Goal: Task Accomplishment & Management: Manage account settings

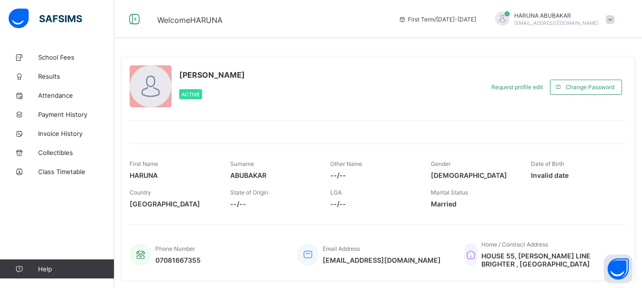
scroll to position [0, 0]
click at [75, 58] on span "School Fees" at bounding box center [76, 57] width 76 height 8
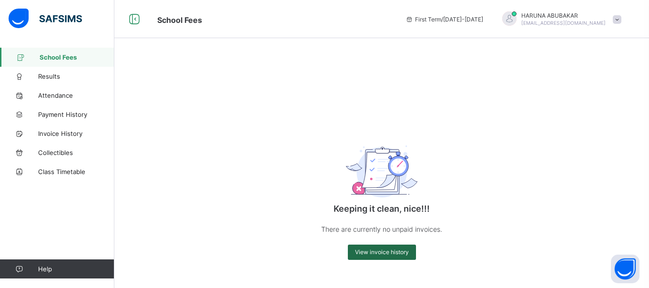
click at [381, 254] on span "View invoice history" at bounding box center [382, 251] width 54 height 7
click at [488, 24] on div "First Term / [DATE]-[DATE]" at bounding box center [444, 19] width 87 height 38
click at [483, 18] on span "First Term / [DATE]-[DATE]" at bounding box center [445, 19] width 78 height 7
click at [447, 19] on span "First Term / [DATE]-[DATE]" at bounding box center [445, 19] width 78 height 7
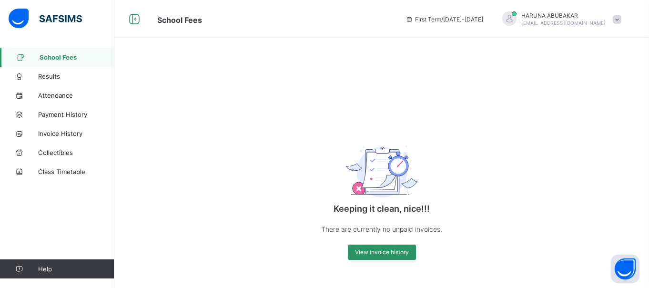
click at [619, 20] on span at bounding box center [617, 19] width 9 height 9
click at [64, 59] on span "School Fees" at bounding box center [77, 57] width 75 height 8
click at [51, 73] on span "Results" at bounding box center [76, 76] width 76 height 8
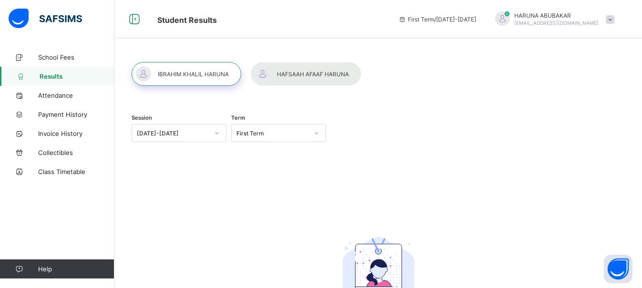
click at [460, 18] on span "First Term / 2025-2026" at bounding box center [438, 19] width 78 height 7
click at [481, 23] on div "First Term / 2025-2026" at bounding box center [437, 19] width 87 height 38
click at [615, 18] on span at bounding box center [610, 19] width 9 height 9
click at [500, 124] on div "Session 2025-2026 Term First Term" at bounding box center [378, 134] width 493 height 59
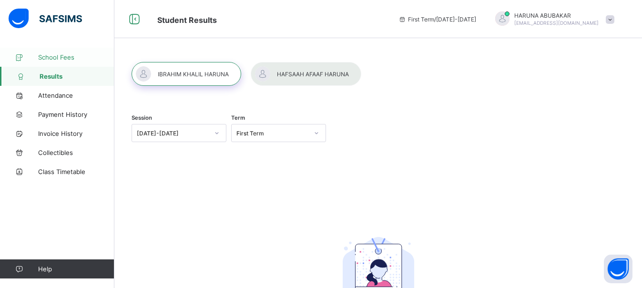
click at [56, 56] on span "School Fees" at bounding box center [76, 57] width 76 height 8
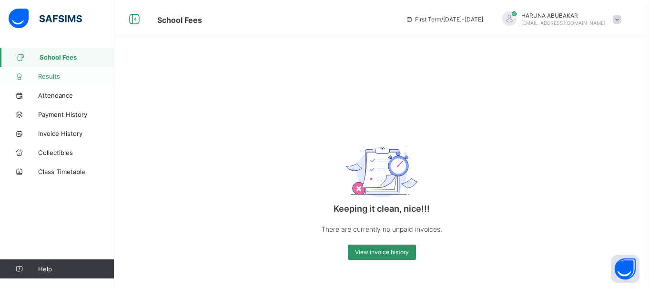
click at [69, 81] on link "Results" at bounding box center [57, 76] width 114 height 19
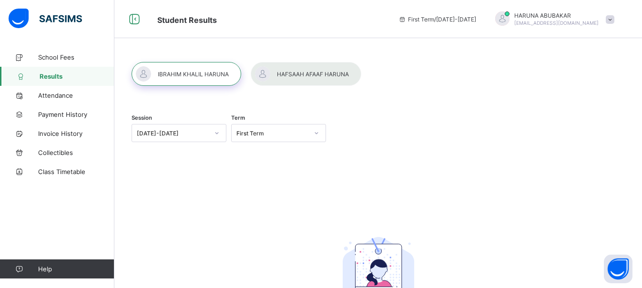
click at [294, 81] on div at bounding box center [306, 74] width 111 height 24
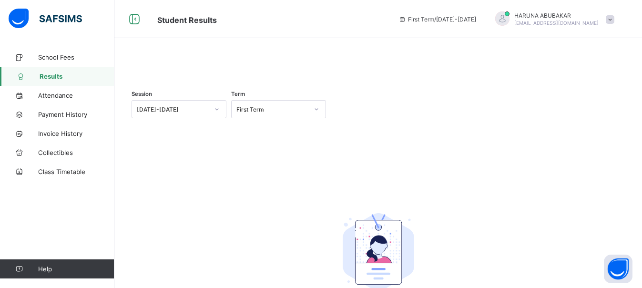
click at [202, 62] on div at bounding box center [378, 62] width 493 height 0
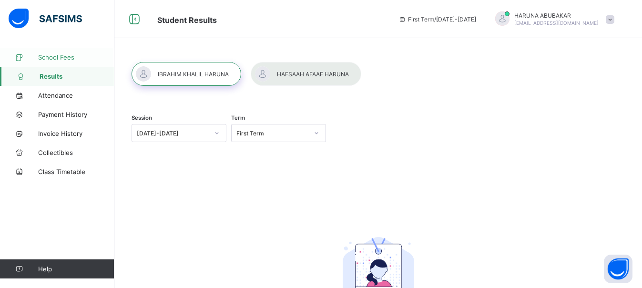
click at [65, 64] on link "School Fees" at bounding box center [57, 57] width 114 height 19
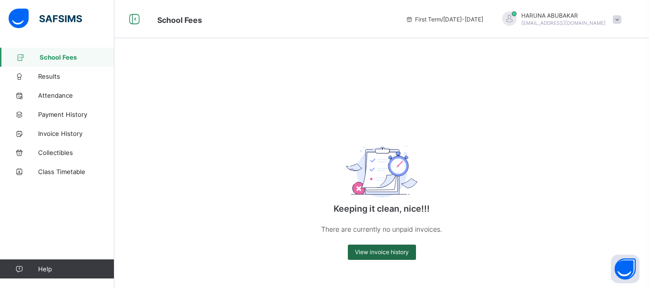
click at [382, 252] on span "View invoice history" at bounding box center [382, 251] width 54 height 7
click at [74, 149] on span "Collectibles" at bounding box center [76, 153] width 76 height 8
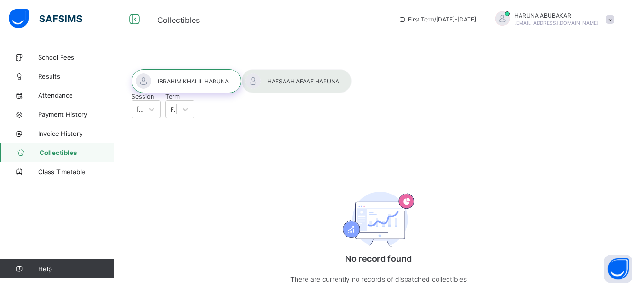
click at [207, 77] on div at bounding box center [187, 81] width 110 height 24
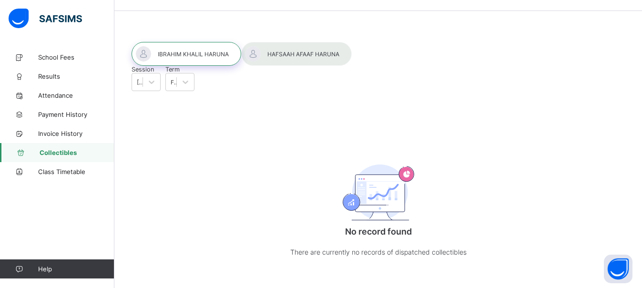
scroll to position [27, 0]
click at [322, 63] on div at bounding box center [296, 54] width 111 height 24
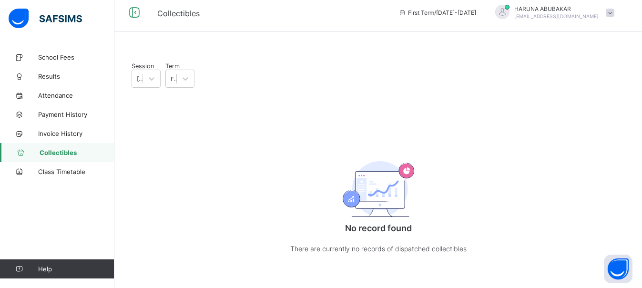
scroll to position [0, 0]
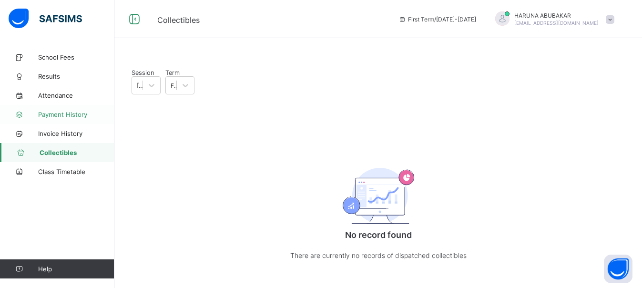
click at [69, 115] on span "Payment History" at bounding box center [76, 115] width 76 height 8
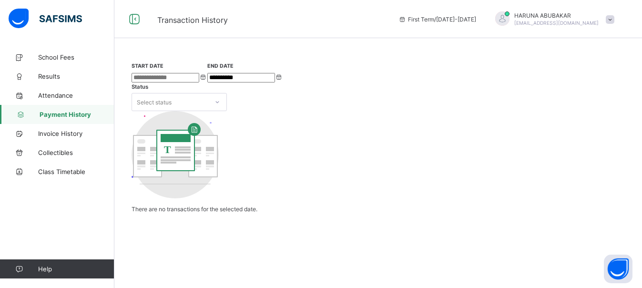
click at [208, 95] on div "Select status" at bounding box center [170, 101] width 76 height 13
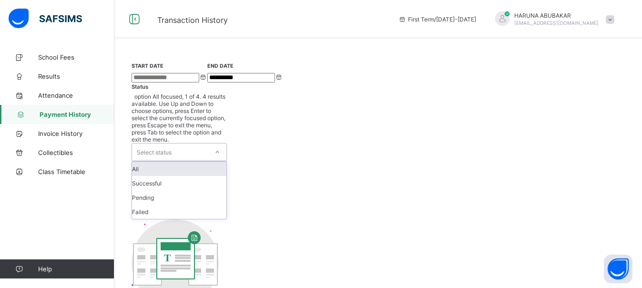
click at [226, 162] on div "All" at bounding box center [179, 169] width 94 height 14
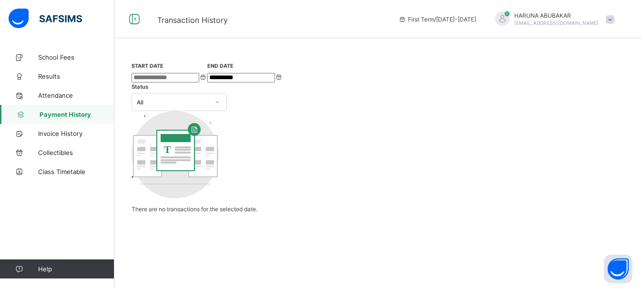
click at [312, 107] on div "**********" at bounding box center [378, 137] width 493 height 151
click at [199, 73] on input at bounding box center [166, 78] width 68 height 10
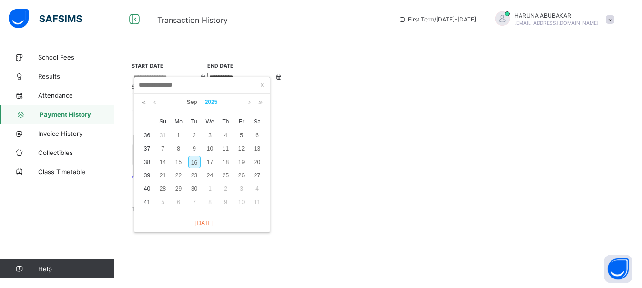
click at [211, 94] on link "2025" at bounding box center [211, 102] width 21 height 16
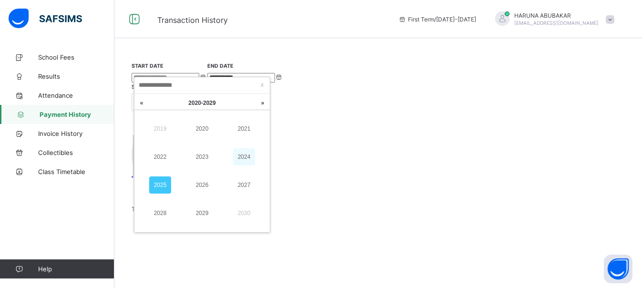
click at [242, 148] on link "2024" at bounding box center [244, 156] width 22 height 17
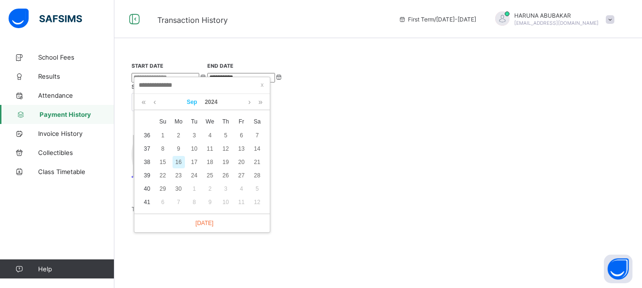
click at [196, 94] on link "Sep" at bounding box center [192, 102] width 18 height 16
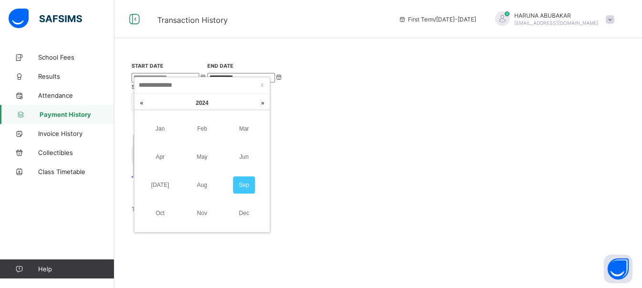
click at [246, 176] on link "Sep" at bounding box center [244, 184] width 22 height 17
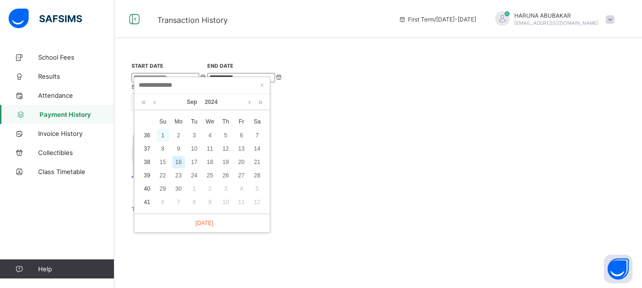
click at [168, 129] on div "1" at bounding box center [163, 135] width 12 height 12
type input "**********"
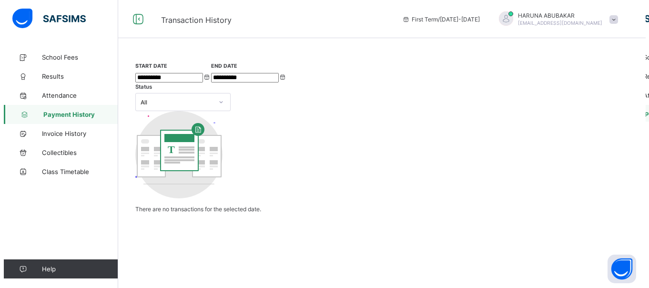
scroll to position [0, 0]
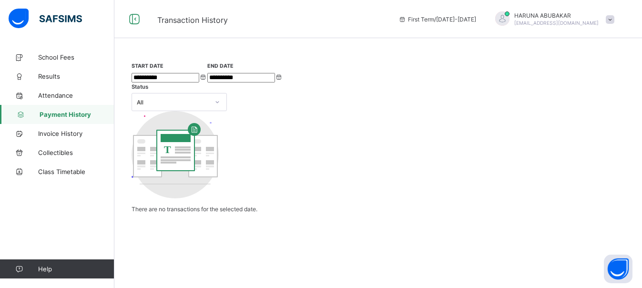
click at [614, 22] on span at bounding box center [610, 19] width 9 height 9
click at [583, 88] on li "Logout" at bounding box center [583, 94] width 71 height 19
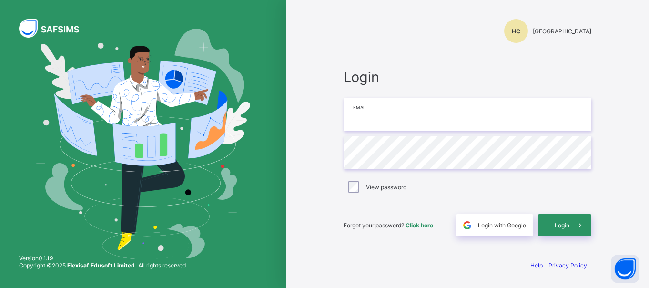
type input "**********"
